Goal: Find specific page/section: Find specific page/section

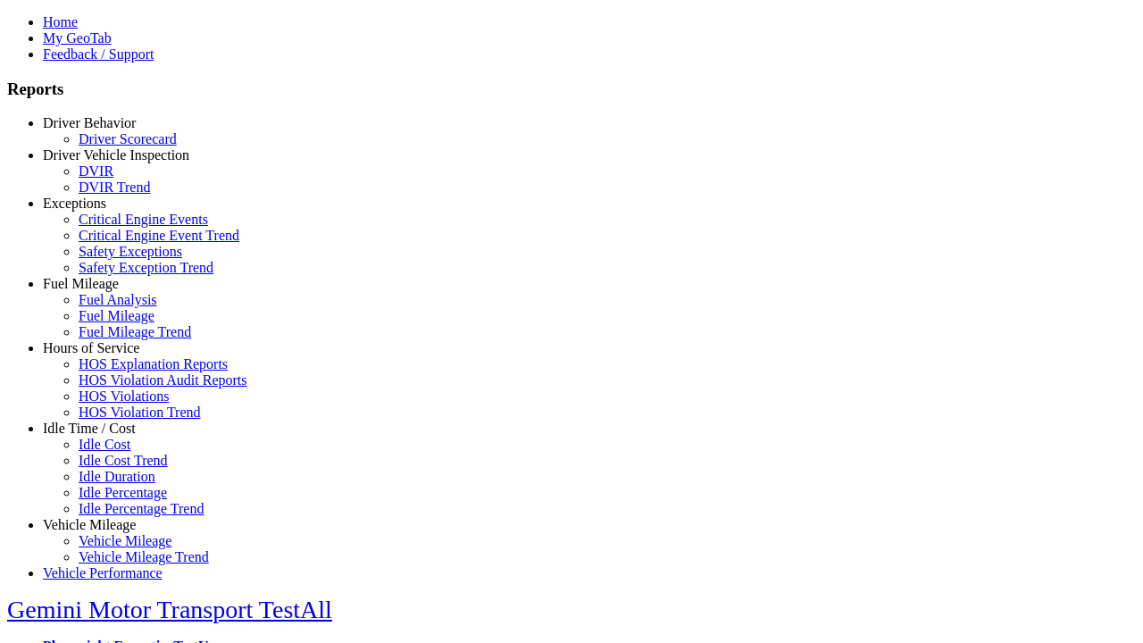
click at [103, 211] on link "Exceptions" at bounding box center [74, 203] width 63 height 15
click at [116, 243] on link "Critical Engine Event Trend" at bounding box center [159, 235] width 161 height 15
type input "*********"
